Goal: Task Accomplishment & Management: Use online tool/utility

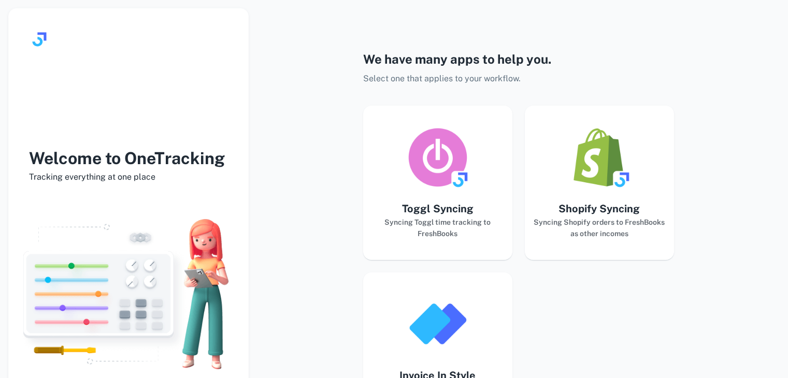
scroll to position [111, 0]
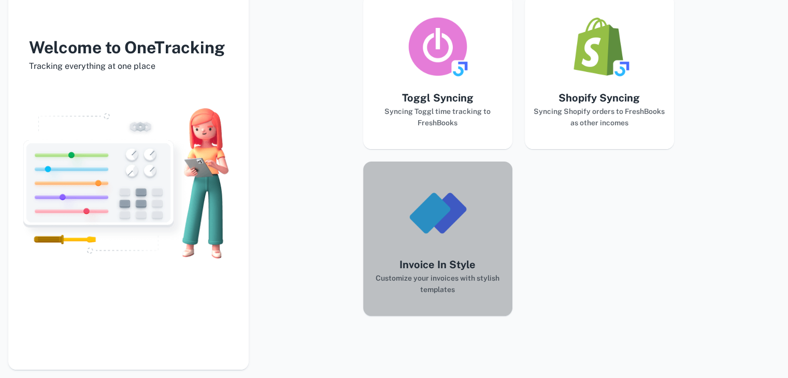
click at [459, 230] on img "button" at bounding box center [437, 213] width 62 height 62
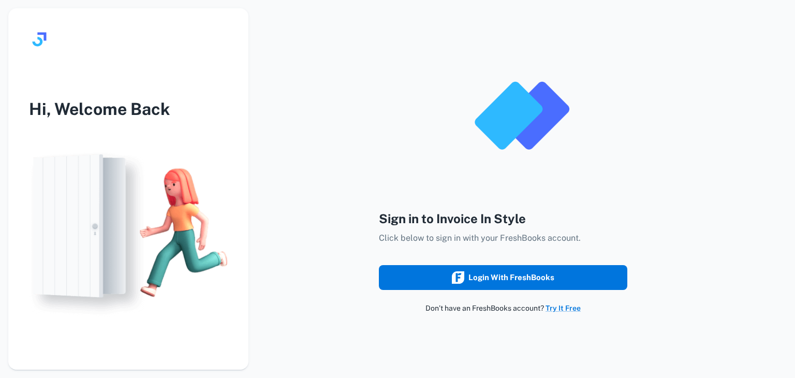
click at [449, 272] on button "Login with FreshBooks" at bounding box center [503, 277] width 249 height 25
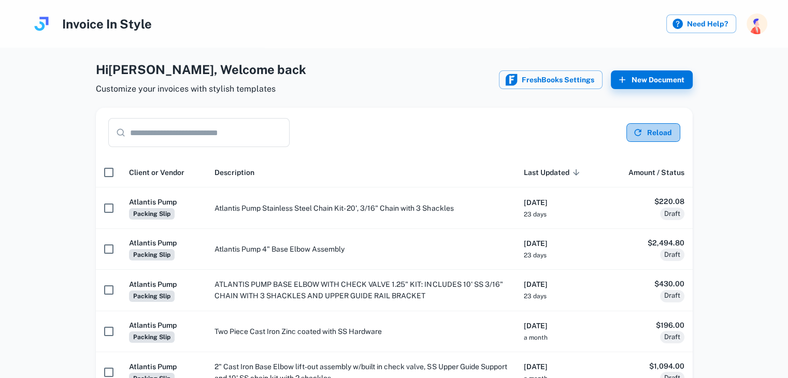
click at [665, 134] on button "Reload" at bounding box center [653, 132] width 54 height 19
click at [628, 83] on button "New Document" at bounding box center [651, 79] width 82 height 19
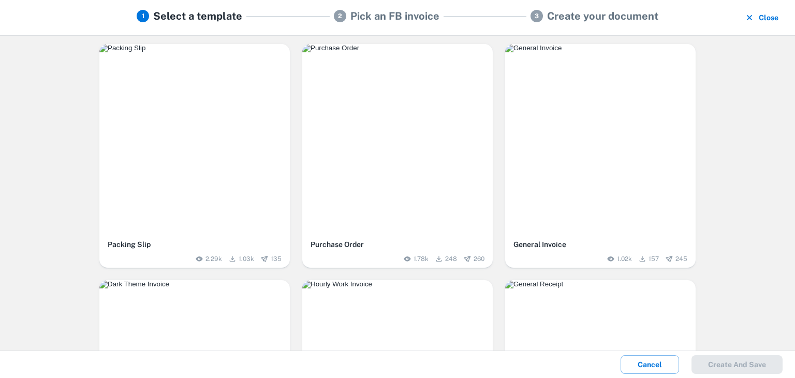
click at [162, 126] on div "button" at bounding box center [194, 139] width 191 height 191
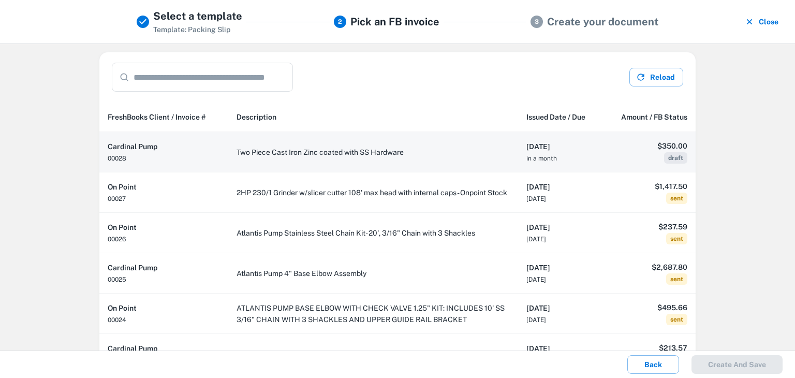
click at [319, 153] on td "Two Piece Cast Iron Zinc coated with SS Hardware" at bounding box center [373, 152] width 290 height 40
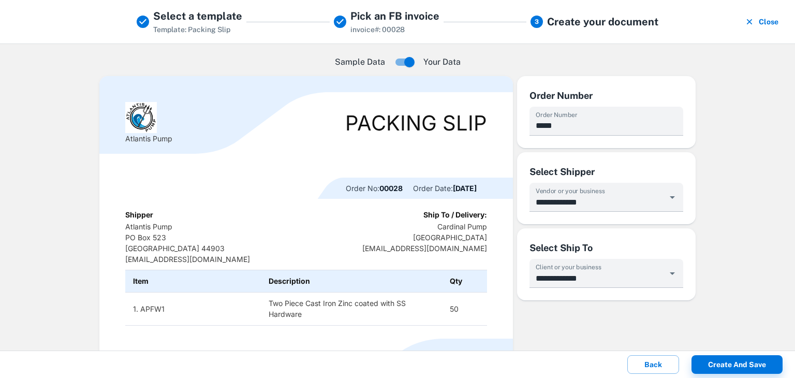
click at [448, 226] on p "Cardinal Pump [GEOGRAPHIC_DATA] [EMAIL_ADDRESS][DOMAIN_NAME]" at bounding box center [424, 237] width 125 height 33
drag, startPoint x: 266, startPoint y: 201, endPoint x: 403, endPoint y: 246, distance: 143.8
click at [267, 201] on div "Atlantis Pump Packing Slip Order No: 00028 Order Date: [DATE] Shipper Atlantis …" at bounding box center [306, 246] width 362 height 288
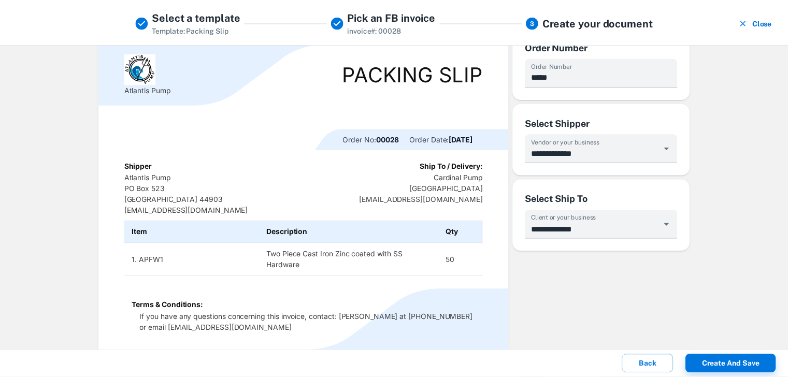
scroll to position [74, 0]
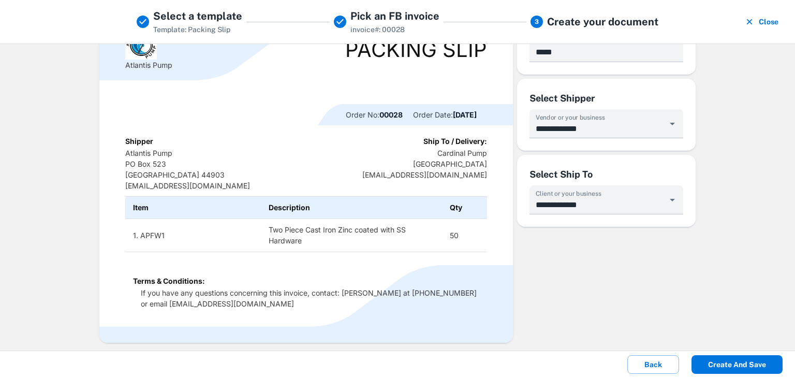
click at [746, 367] on button "Create and save" at bounding box center [737, 364] width 91 height 19
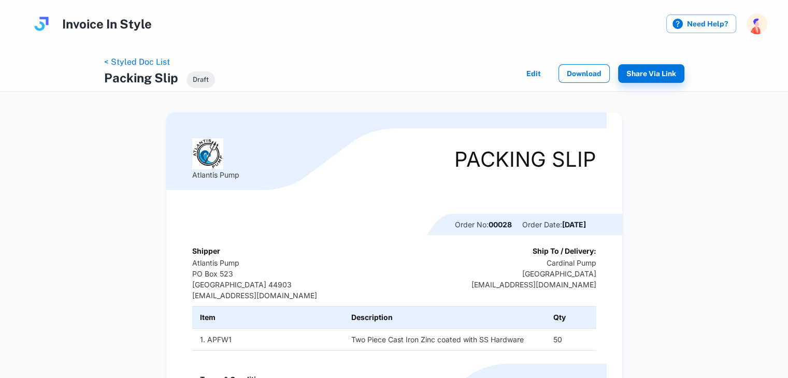
click at [575, 78] on button "Download" at bounding box center [583, 73] width 51 height 19
